Goal: Information Seeking & Learning: Learn about a topic

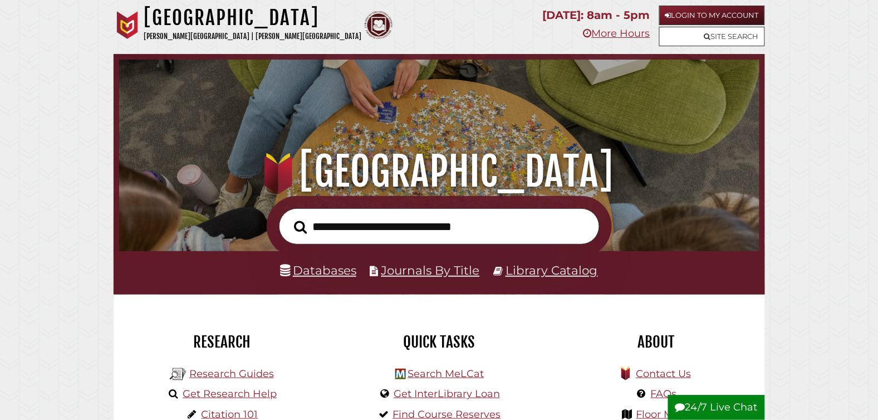
scroll to position [212, 635]
click at [229, 394] on link "Get Research Help" at bounding box center [230, 394] width 94 height 12
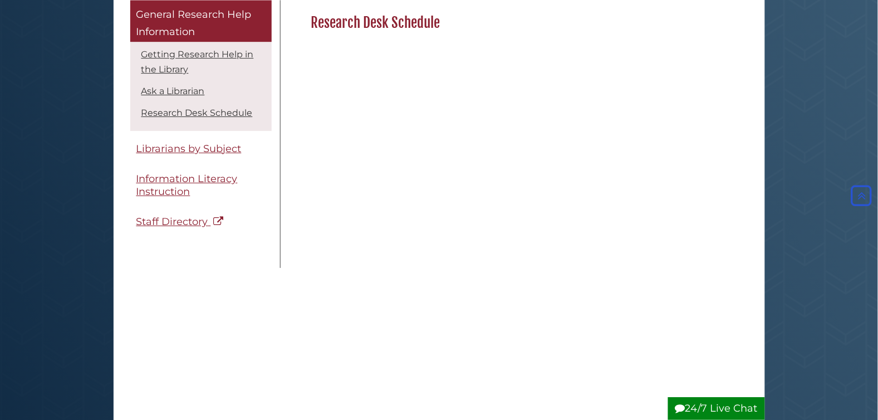
scroll to position [908, 0]
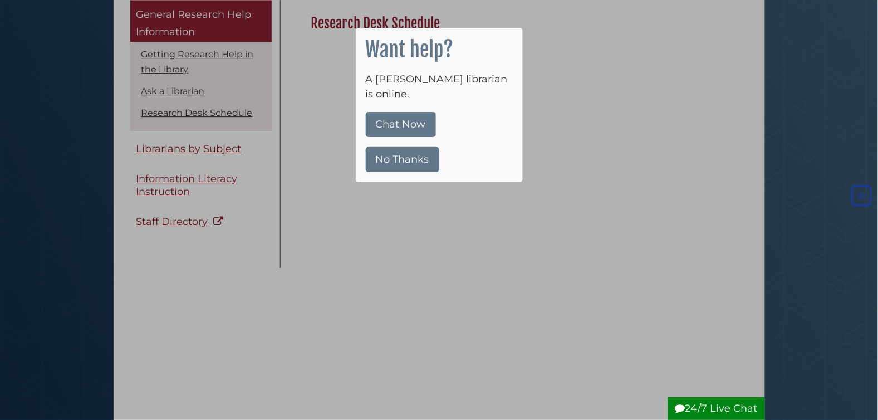
click at [212, 307] on div at bounding box center [439, 210] width 878 height 420
